Goal: Task Accomplishment & Management: Complete application form

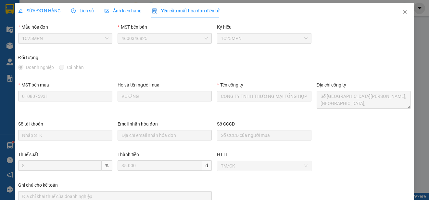
scroll to position [12, 0]
click at [402, 11] on icon "close" at bounding box center [404, 11] width 5 height 5
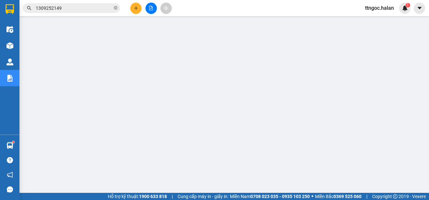
click at [58, 7] on input "1309252149" at bounding box center [74, 8] width 77 height 7
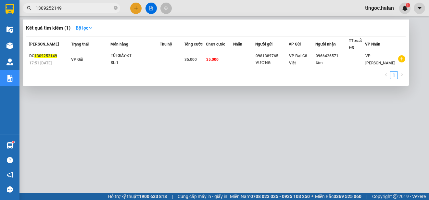
drag, startPoint x: 63, startPoint y: 8, endPoint x: 53, endPoint y: 7, distance: 9.7
click at [53, 7] on input "1309252149" at bounding box center [74, 8] width 77 height 7
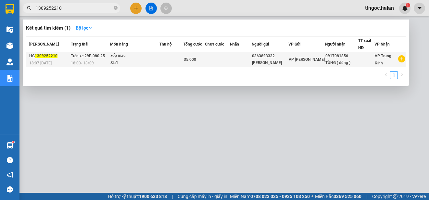
type input "1309252210"
click at [47, 55] on span "1309252210" at bounding box center [46, 56] width 23 height 5
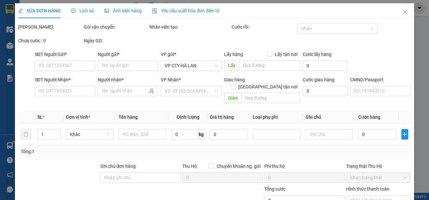
type input "0363893332"
type input "[PERSON_NAME]"
type input "0917081856"
type input "TÙNG ( đúng )"
type input "35.000"
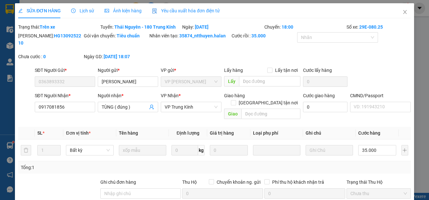
click at [198, 10] on span "Yêu cầu xuất hóa đơn điện tử" at bounding box center [186, 10] width 68 height 5
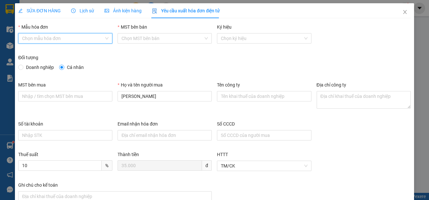
click at [75, 34] on input "Mẫu hóa đơn" at bounding box center [63, 38] width 82 height 10
click at [43, 50] on div "1C25MPN" at bounding box center [64, 51] width 85 height 7
type input "8"
click at [29, 69] on span "Doanh nghiệp" at bounding box center [39, 67] width 33 height 7
click at [23, 69] on input "Doanh nghiệp" at bounding box center [20, 67] width 5 height 5
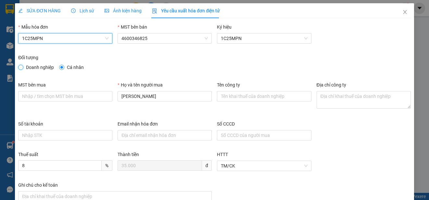
radio input "true"
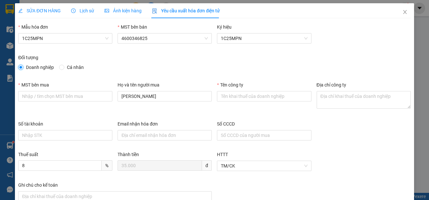
radio input "false"
paste input "CÔNG TY TNHH MEDLATEC [GEOGRAPHIC_DATA]"
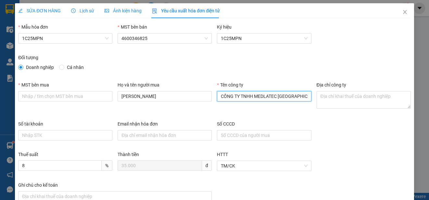
type input "CÔNG TY TNHH MEDLATEC [GEOGRAPHIC_DATA]"
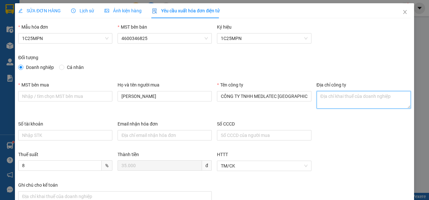
paste textarea "Số 42 - 44, [GEOGRAPHIC_DATA], [GEOGRAPHIC_DATA], [GEOGRAPHIC_DATA], [GEOGRAPHI…"
type textarea "Số 42 - 44, [GEOGRAPHIC_DATA], [GEOGRAPHIC_DATA], [GEOGRAPHIC_DATA], [GEOGRAPHI…"
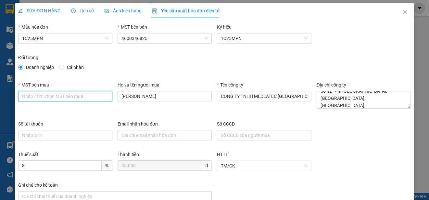
paste input "0101234974"
click at [21, 95] on input "0101234974" at bounding box center [65, 96] width 94 height 10
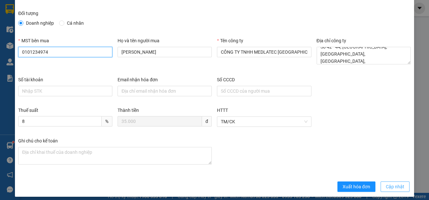
scroll to position [49, 0]
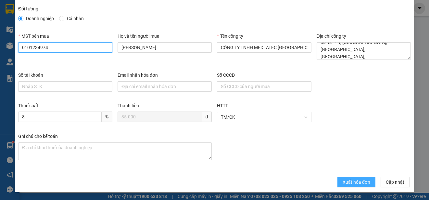
type input "0101234974"
click at [347, 183] on span "Xuất hóa đơn" at bounding box center [356, 181] width 28 height 7
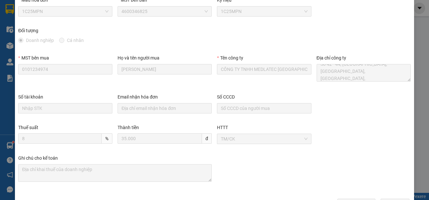
scroll to position [0, 0]
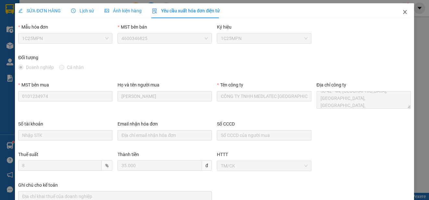
click at [402, 12] on icon "close" at bounding box center [404, 11] width 5 height 5
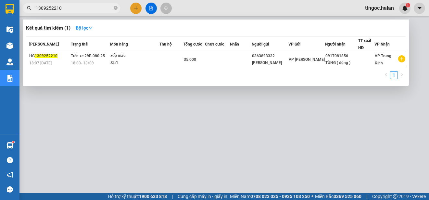
drag, startPoint x: 78, startPoint y: 10, endPoint x: 56, endPoint y: 10, distance: 22.1
click at [56, 10] on input "1309252210" at bounding box center [74, 8] width 77 height 7
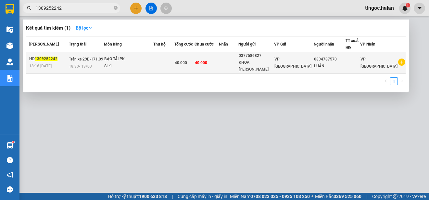
type input "1309252242"
click at [39, 58] on div "HD 1309252242" at bounding box center [48, 58] width 38 height 7
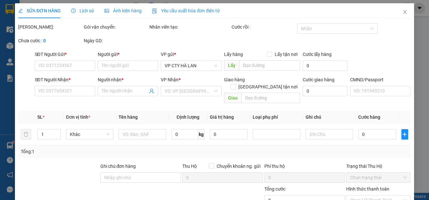
type input "0377586827"
type input "KHOA [PERSON_NAME]"
type input "0394787570"
type input "LUÂN"
type input "40.000"
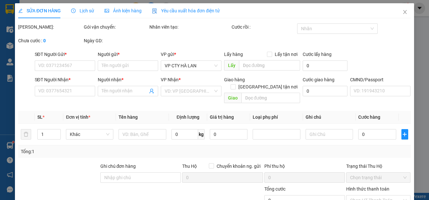
type input "40.000"
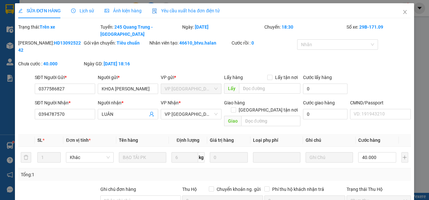
click at [206, 10] on span "Yêu cầu xuất hóa đơn điện tử" at bounding box center [186, 10] width 68 height 5
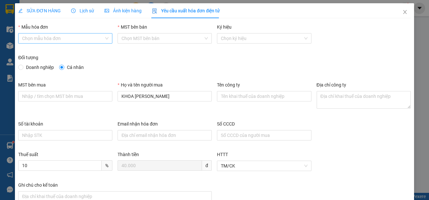
click at [91, 37] on input "Mẫu hóa đơn" at bounding box center [63, 38] width 82 height 10
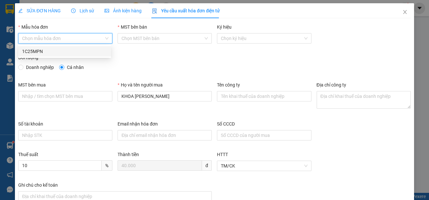
click at [43, 51] on div "1C25MPN" at bounding box center [64, 51] width 85 height 7
type input "8"
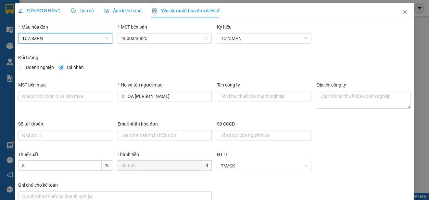
click at [35, 69] on span "Doanh nghiệp" at bounding box center [39, 67] width 33 height 7
click at [23, 69] on input "Doanh nghiệp" at bounding box center [20, 67] width 5 height 5
radio input "true"
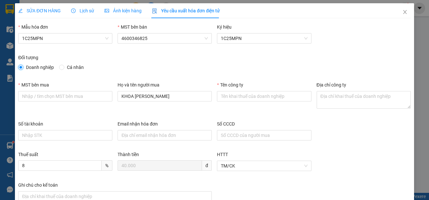
radio input "false"
click at [233, 96] on input "Tên công ty" at bounding box center [264, 96] width 94 height 10
paste input "CÔNG TY TNHH SẢN XUẤT VÀ THƯƠNG MẠI LHV [GEOGRAPHIC_DATA]"
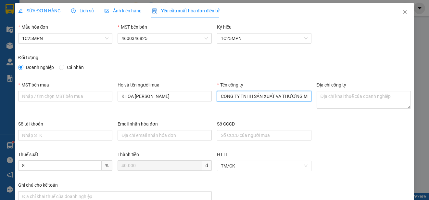
scroll to position [0, 37]
type input "CÔNG TY TNHH SẢN XUẤT VÀ THƯƠNG MẠI LHV [GEOGRAPHIC_DATA]"
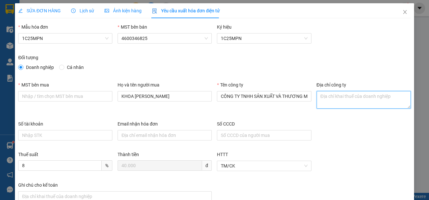
click at [323, 93] on textarea "Địa chỉ công ty" at bounding box center [363, 100] width 94 height 18
paste textarea "Thôn Ngô Xá, Xã [GEOGRAPHIC_DATA], [GEOGRAPHIC_DATA], [GEOGRAPHIC_DATA]."
type textarea "Thôn Ngô Xá, Xã [GEOGRAPHIC_DATA], [GEOGRAPHIC_DATA], [GEOGRAPHIC_DATA]."
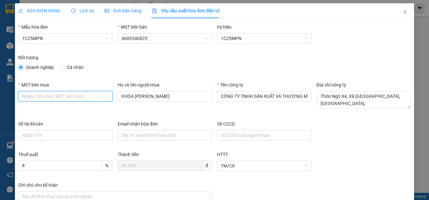
click at [40, 94] on input "MST bên mua" at bounding box center [65, 96] width 94 height 10
paste input "2301206093"
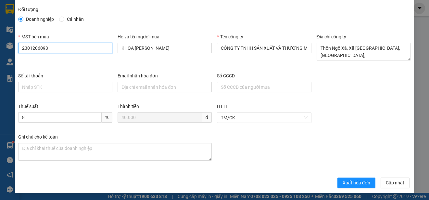
scroll to position [49, 0]
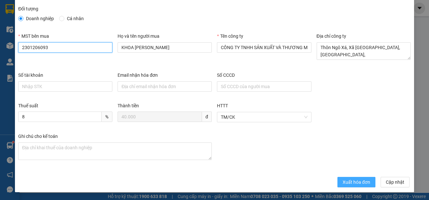
type input "2301206093"
click at [342, 181] on span "Xuất hóa đơn" at bounding box center [356, 181] width 28 height 7
